Goal: Information Seeking & Learning: Learn about a topic

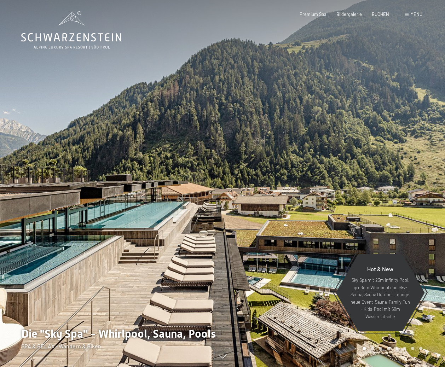
click at [407, 13] on span at bounding box center [407, 14] width 4 height 3
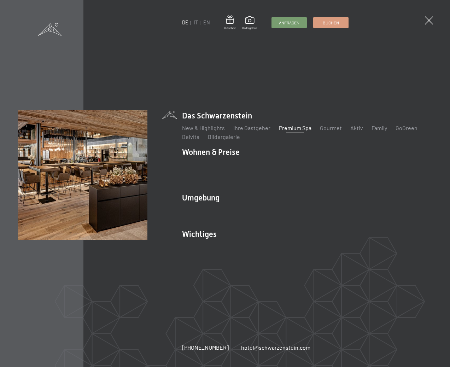
click at [296, 131] on link "Premium Spa" at bounding box center [295, 127] width 33 height 7
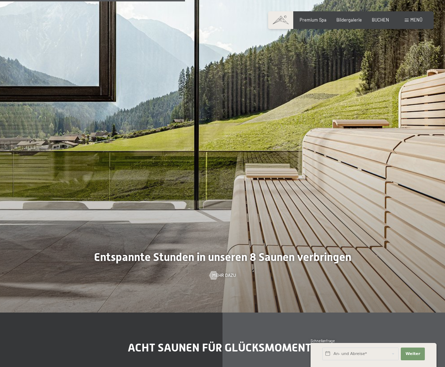
scroll to position [1839, 0]
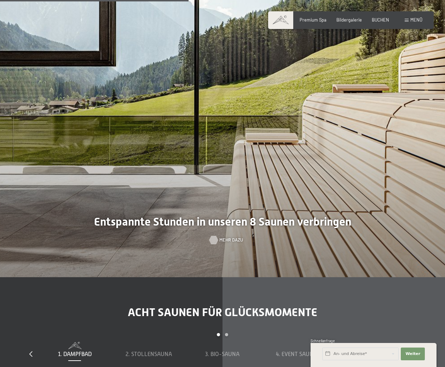
click at [224, 237] on span "Mehr dazu" at bounding box center [231, 240] width 24 height 6
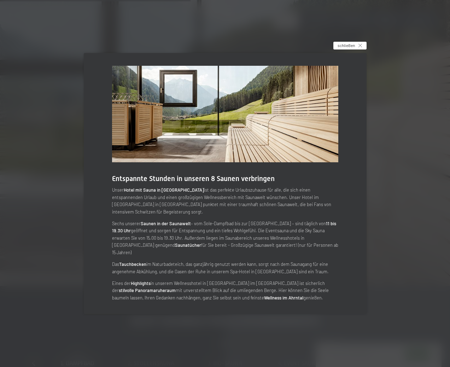
click at [361, 47] on icon at bounding box center [361, 46] width 4 height 4
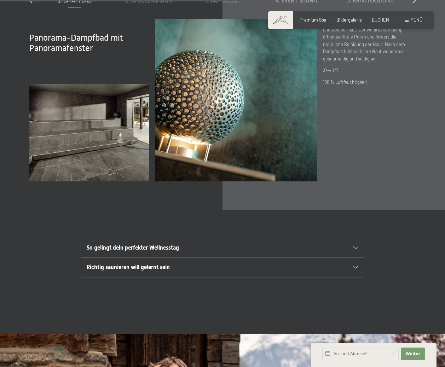
scroll to position [1980, 0]
